Goal: Find specific page/section: Find specific page/section

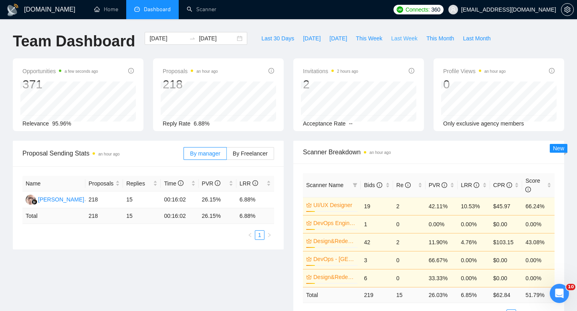
click at [408, 40] on span "Last Week" at bounding box center [404, 38] width 26 height 9
type input "[DATE]"
click at [335, 37] on span "[DATE]" at bounding box center [338, 38] width 18 height 9
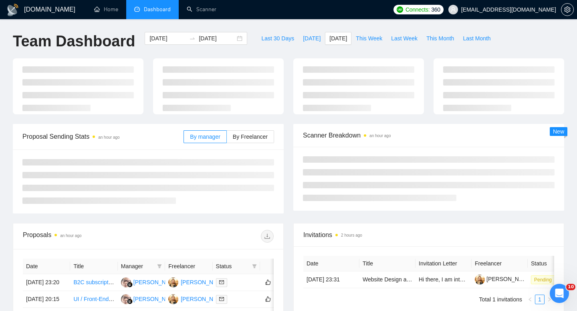
type input "[DATE]"
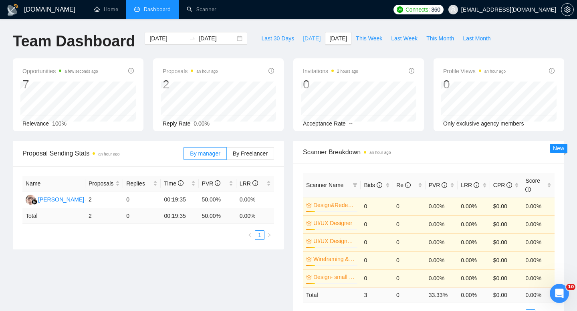
click at [303, 42] on span "[DATE]" at bounding box center [312, 38] width 18 height 9
type input "[DATE]"
click at [209, 8] on link "Scanner" at bounding box center [202, 9] width 30 height 7
